Goal: Transaction & Acquisition: Obtain resource

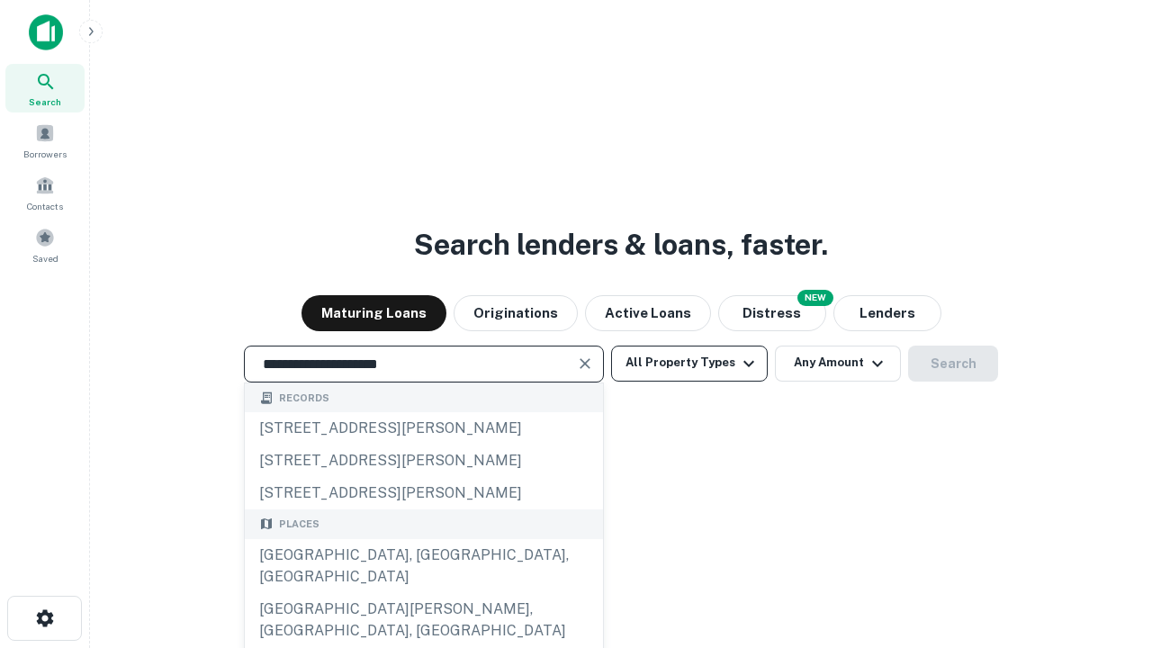
click at [423, 593] on div "[GEOGRAPHIC_DATA], [GEOGRAPHIC_DATA], [GEOGRAPHIC_DATA]" at bounding box center [424, 566] width 358 height 54
click at [689, 363] on button "All Property Types" at bounding box center [689, 363] width 157 height 36
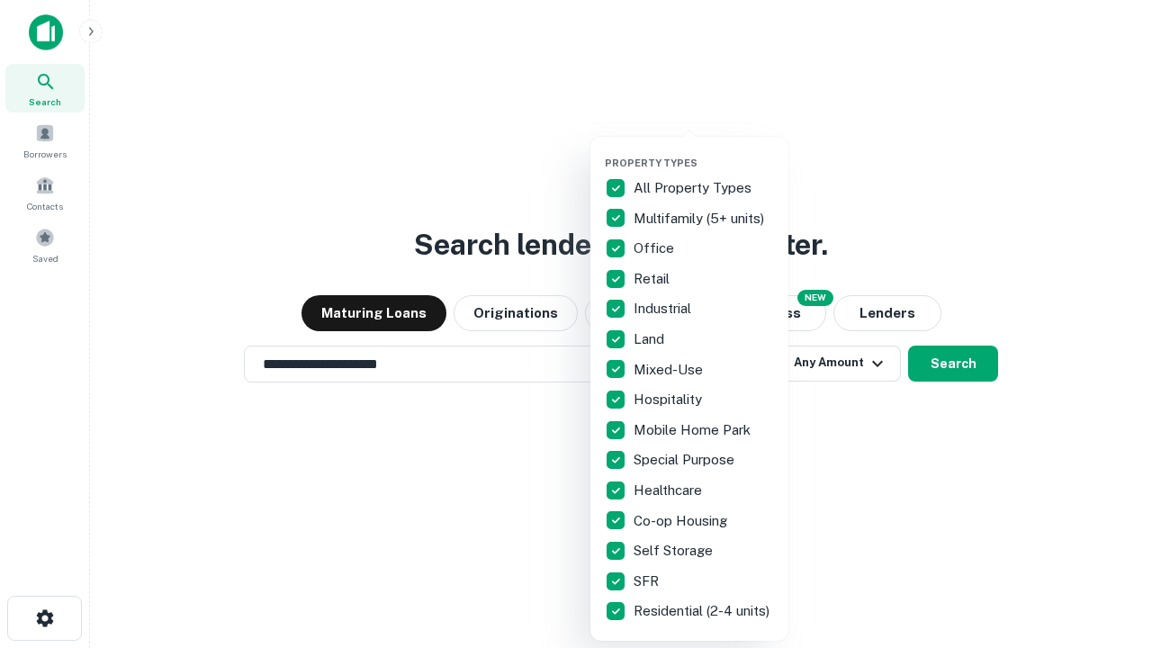
type input "**********"
click at [704, 151] on button "button" at bounding box center [704, 151] width 198 height 1
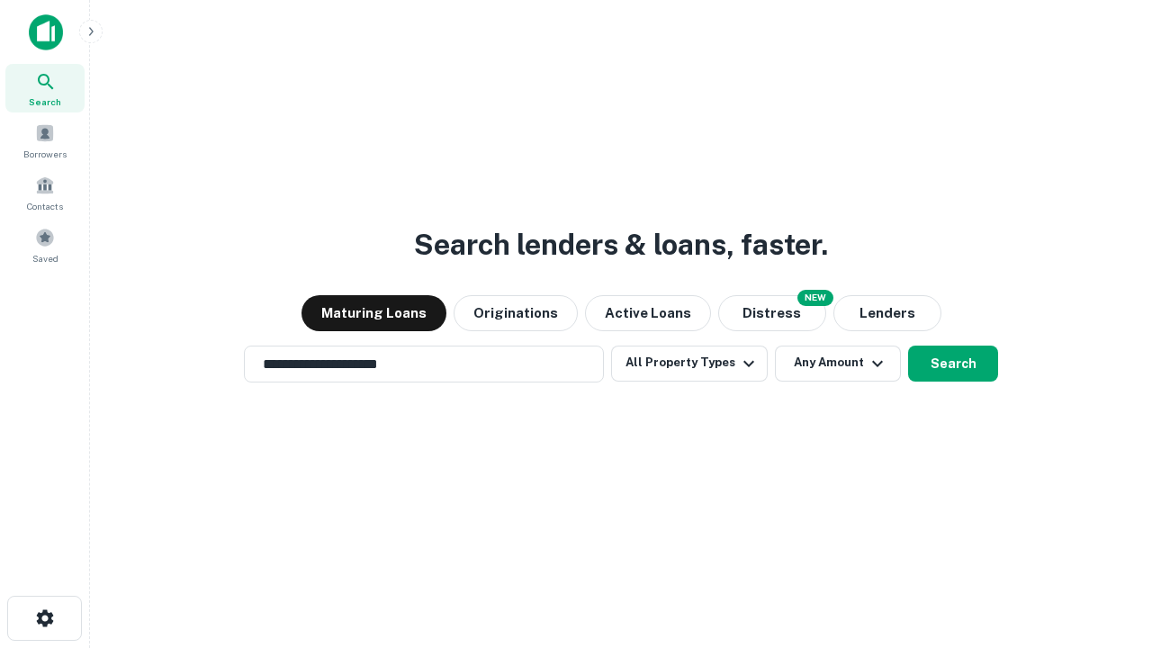
scroll to position [28, 0]
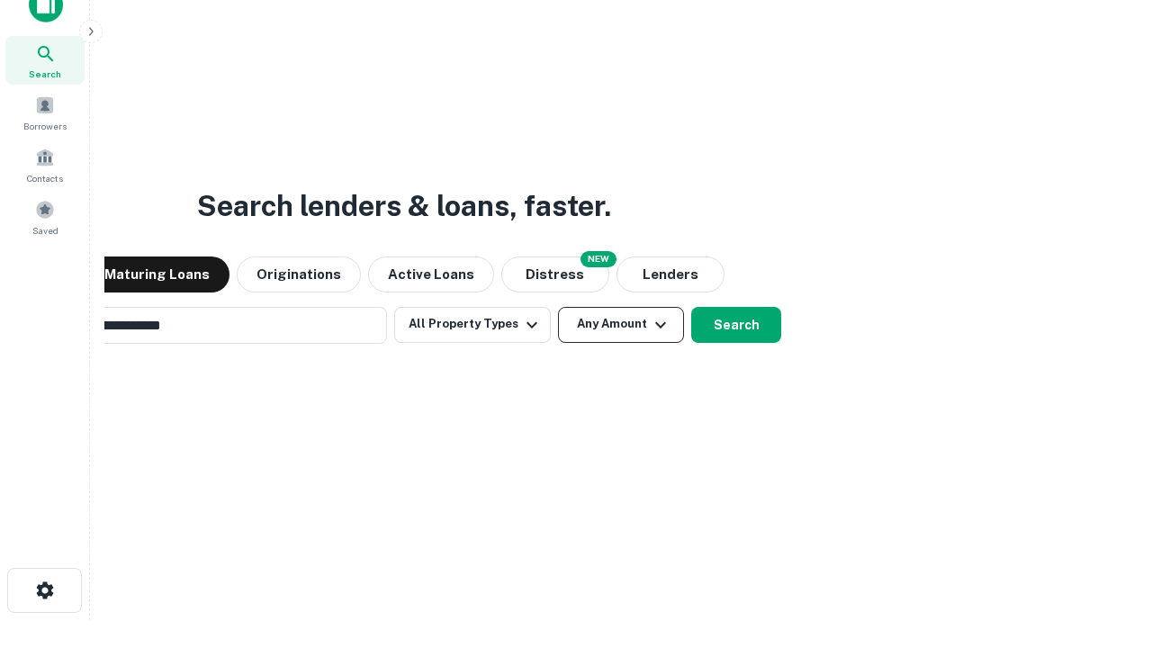
click at [558, 307] on button "Any Amount" at bounding box center [621, 325] width 126 height 36
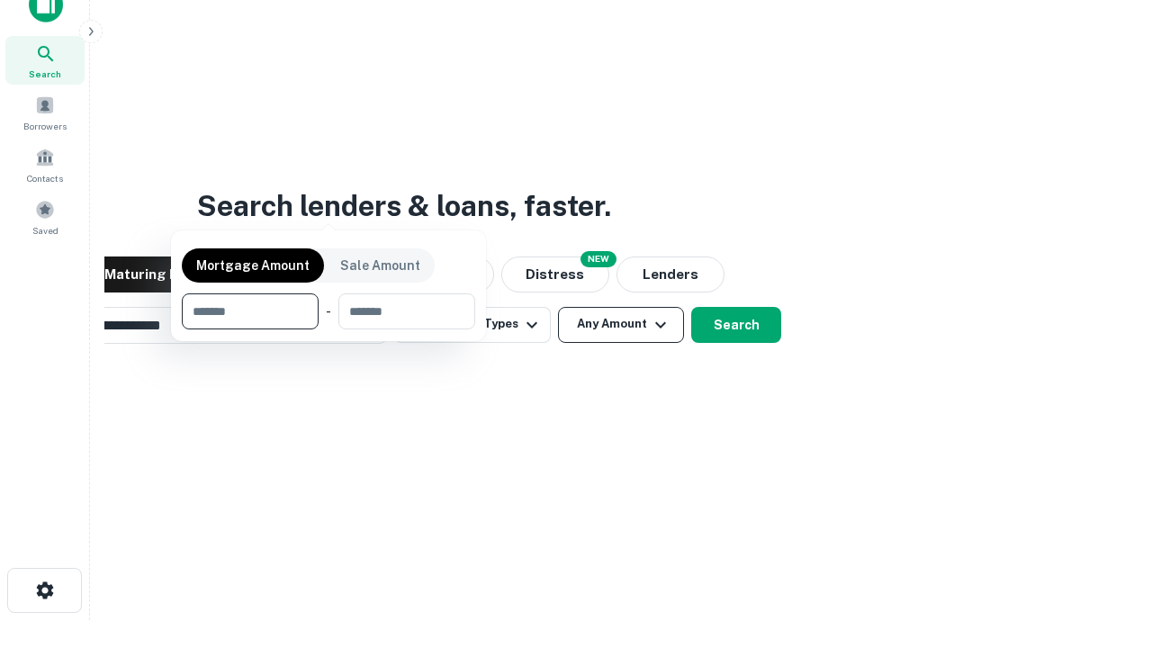
scroll to position [29, 0]
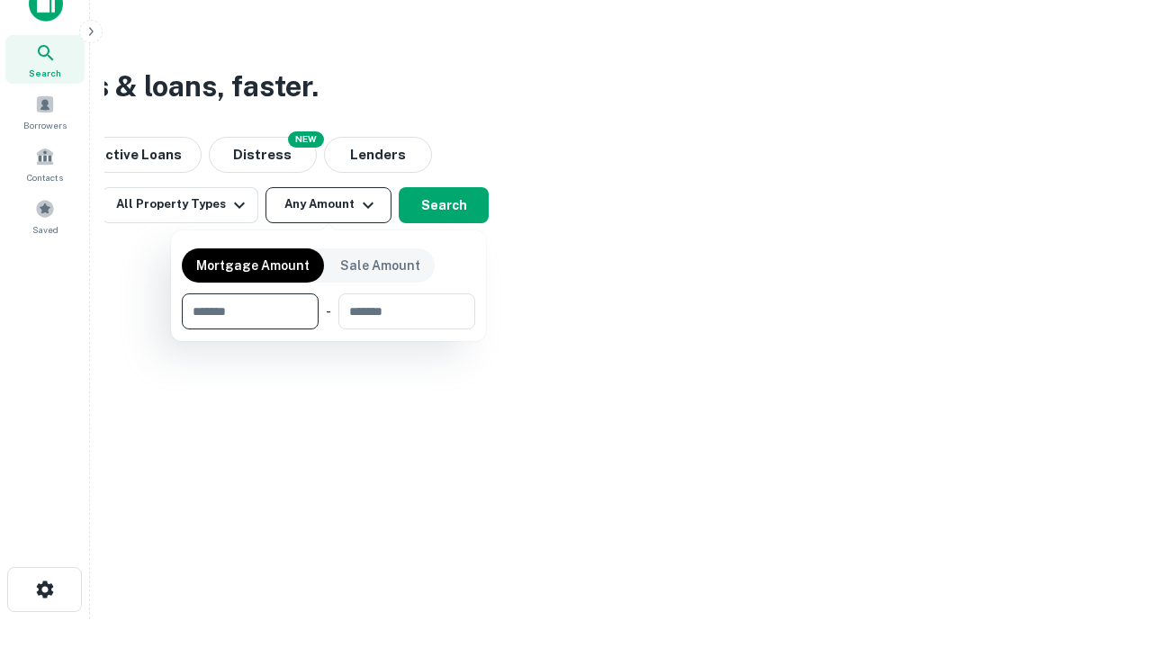
type input "*******"
click at [328, 329] on button "button" at bounding box center [328, 329] width 293 height 1
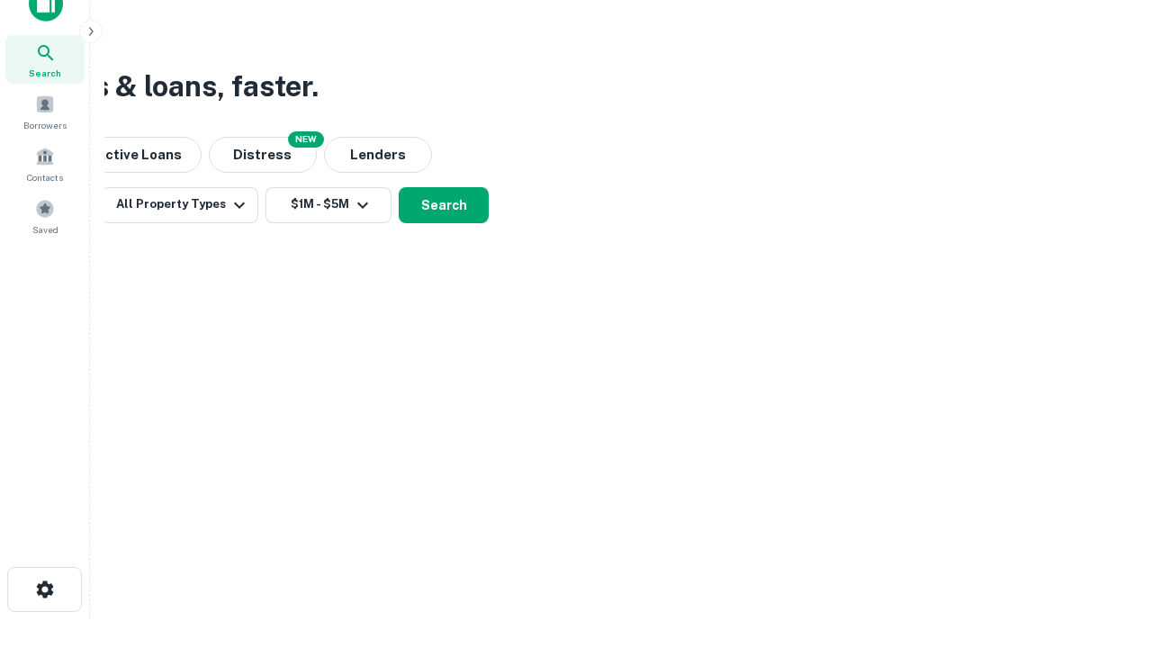
scroll to position [11, 332]
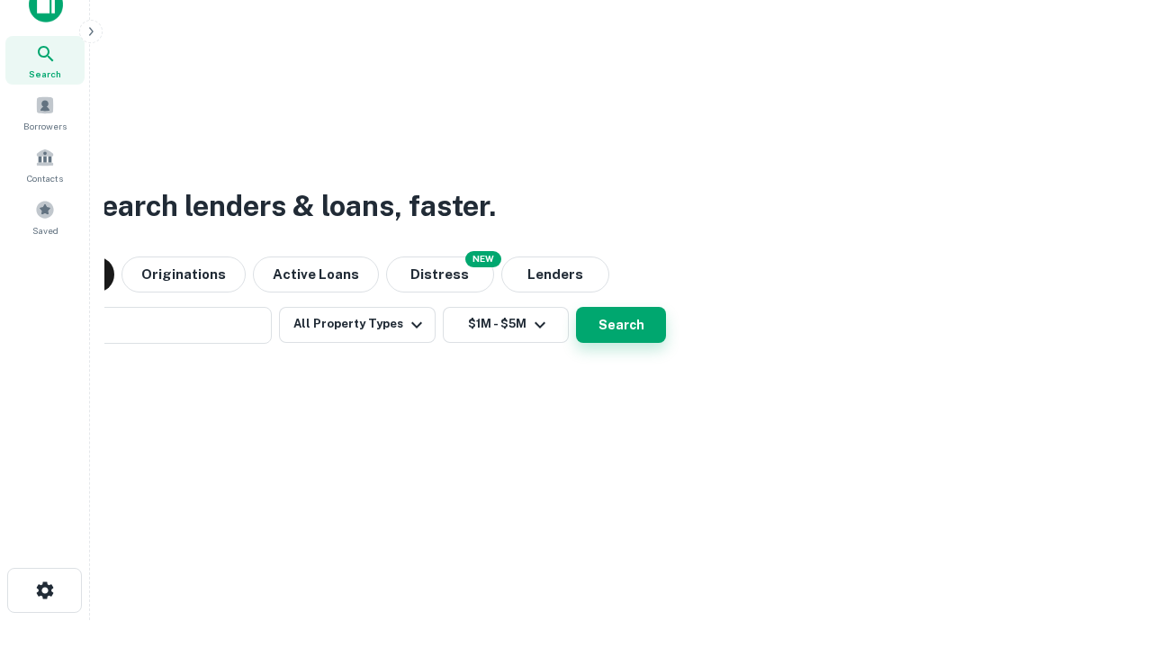
click at [576, 307] on button "Search" at bounding box center [621, 325] width 90 height 36
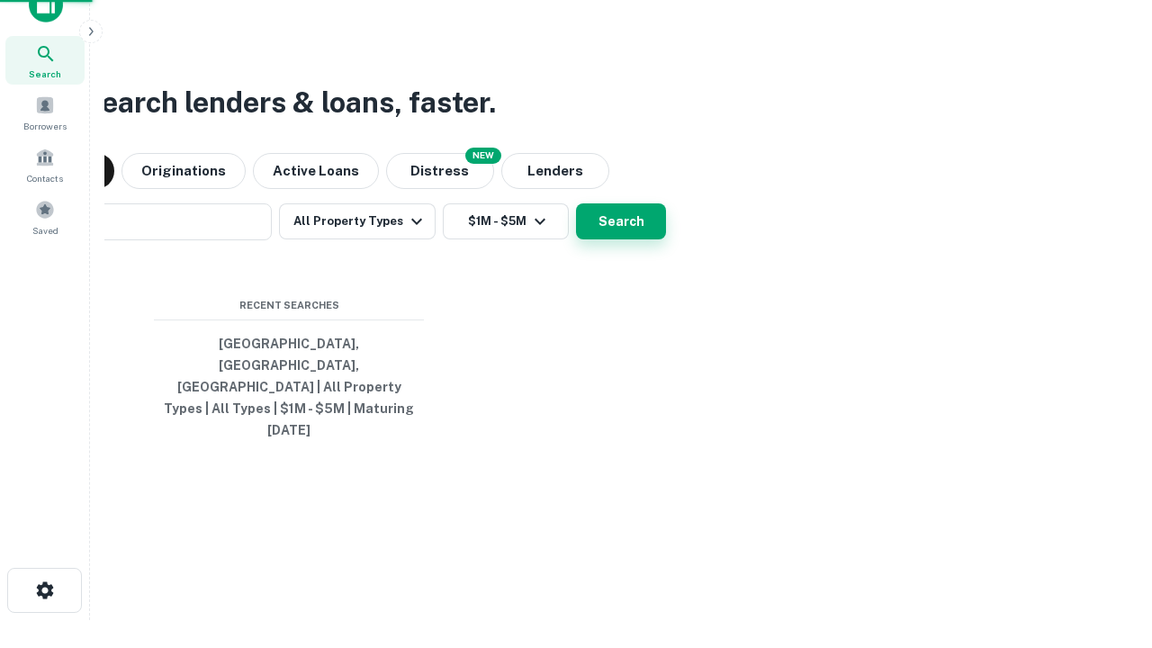
scroll to position [48, 509]
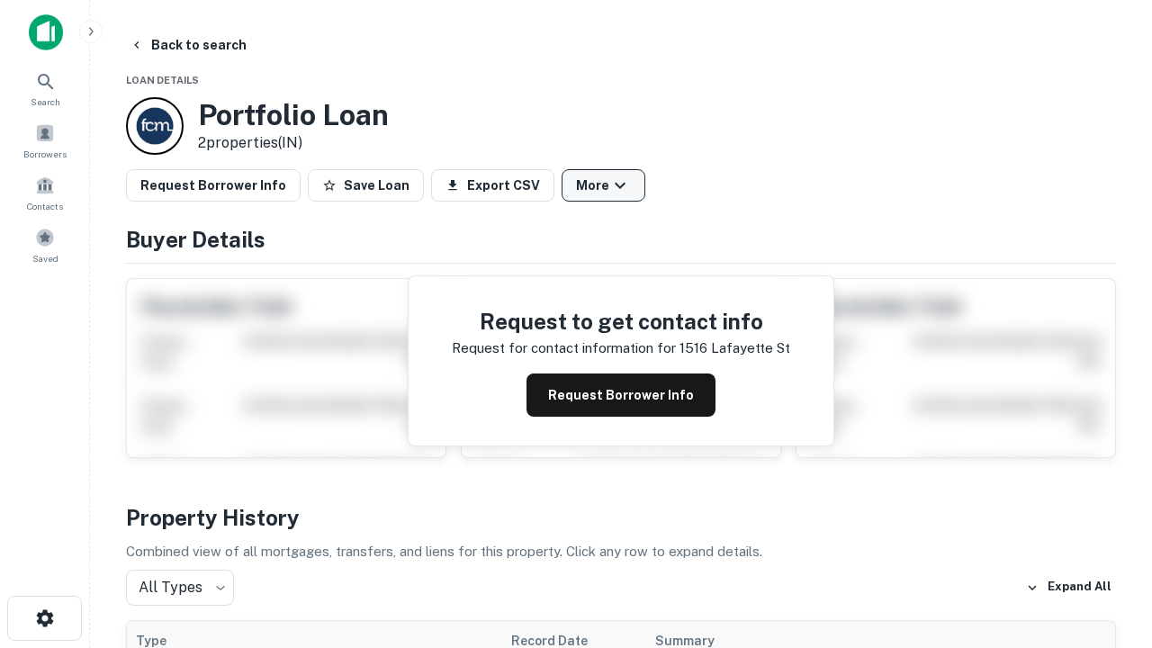
click at [603, 185] on button "More" at bounding box center [603, 185] width 84 height 32
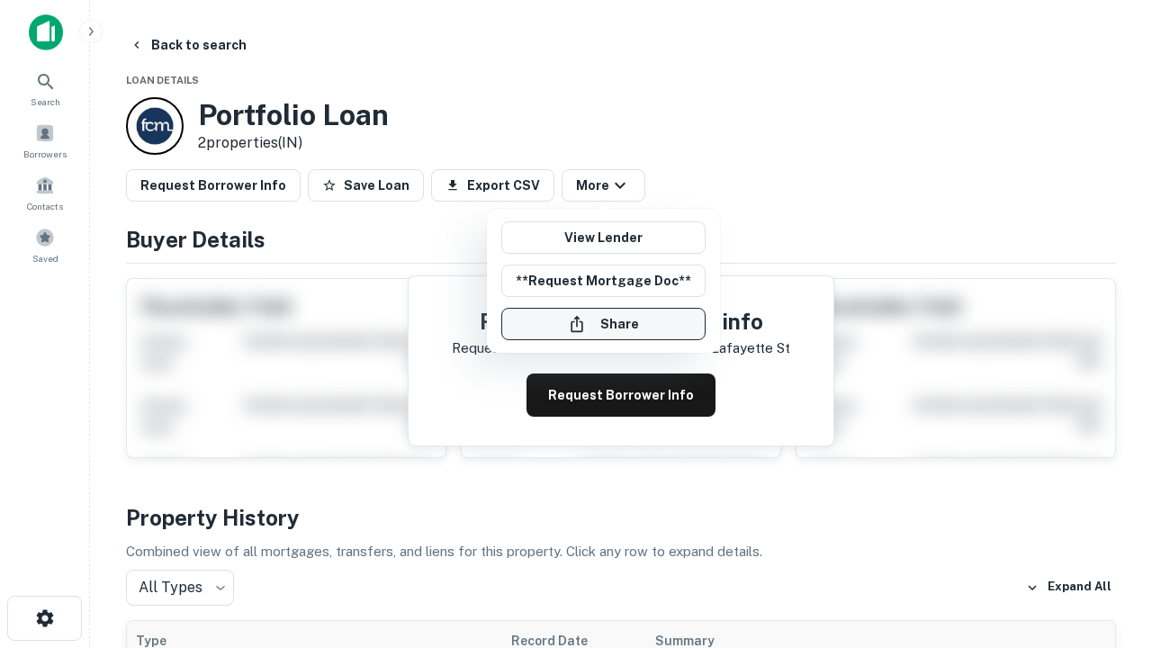
click at [603, 324] on button "Share" at bounding box center [603, 324] width 204 height 32
